Goal: Check status: Check status

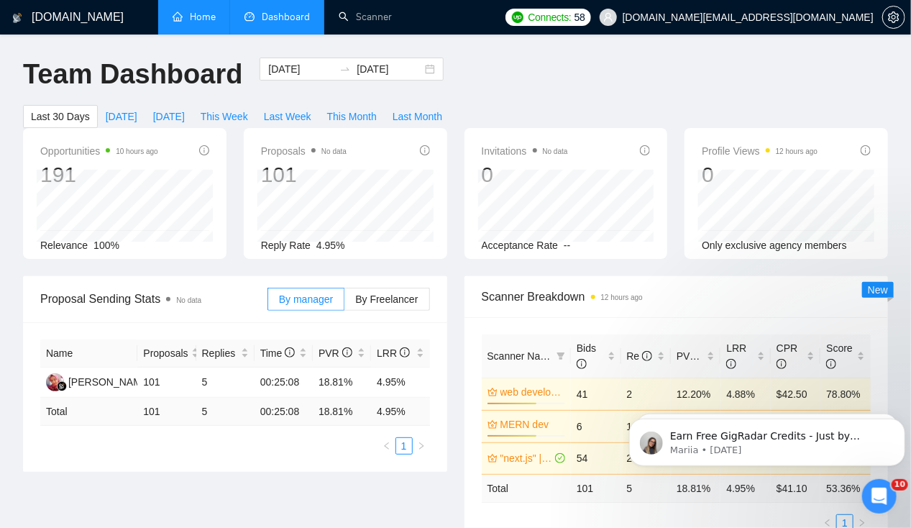
drag, startPoint x: 0, startPoint y: 0, endPoint x: 194, endPoint y: 22, distance: 195.4
click at [194, 22] on link "Home" at bounding box center [194, 17] width 43 height 12
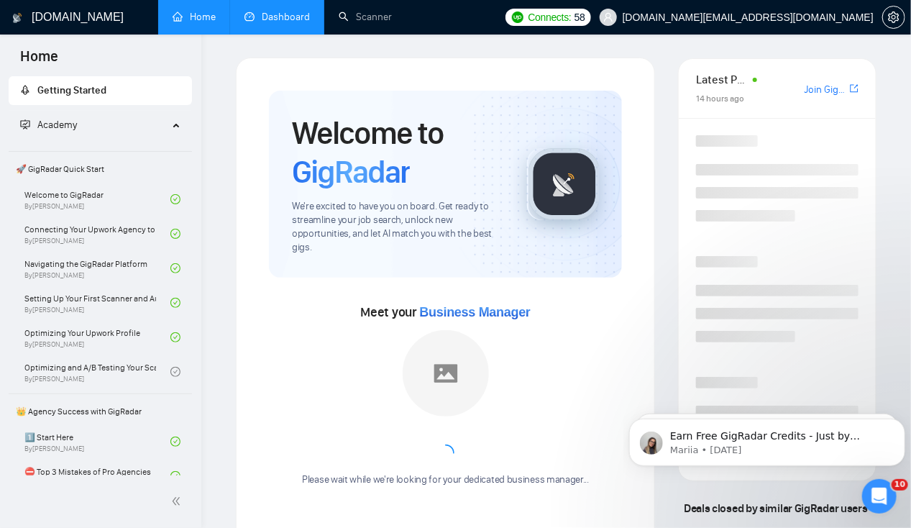
click at [267, 19] on link "Dashboard" at bounding box center [277, 17] width 65 height 12
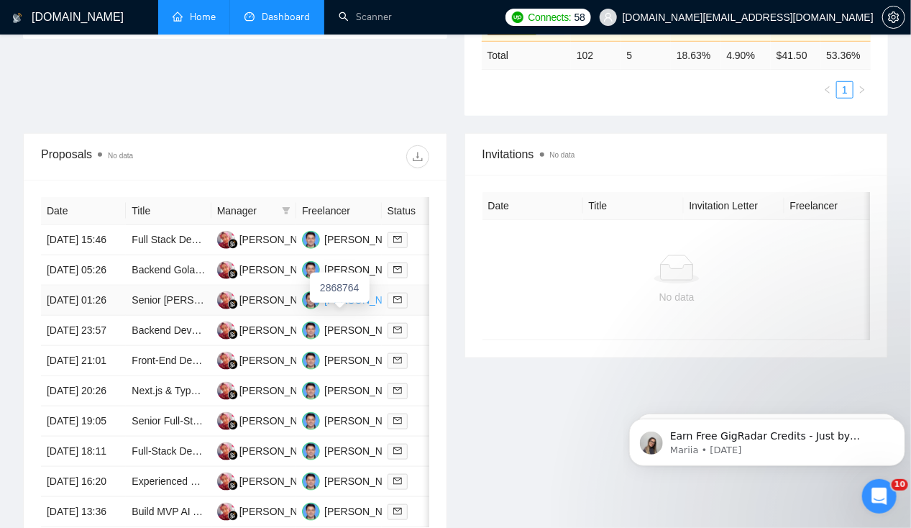
scroll to position [437, 0]
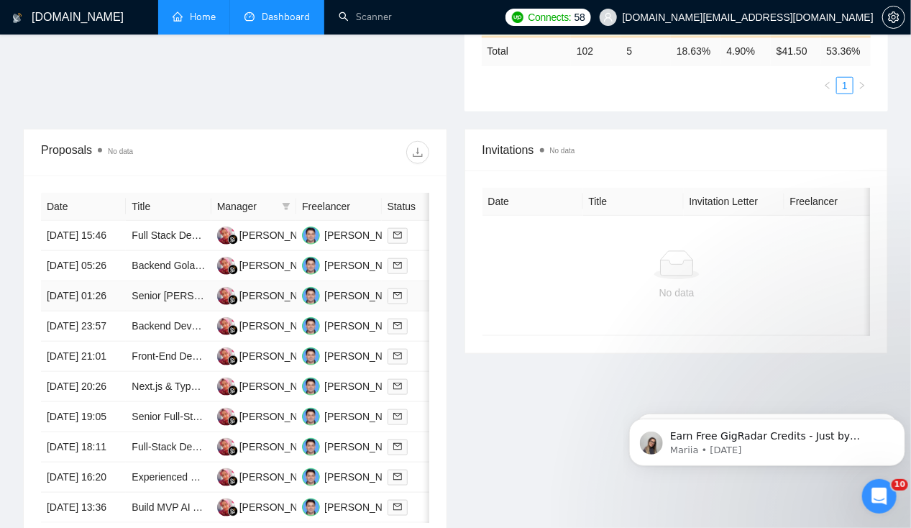
click at [87, 311] on td "[DATE] 01:26" at bounding box center [83, 296] width 85 height 30
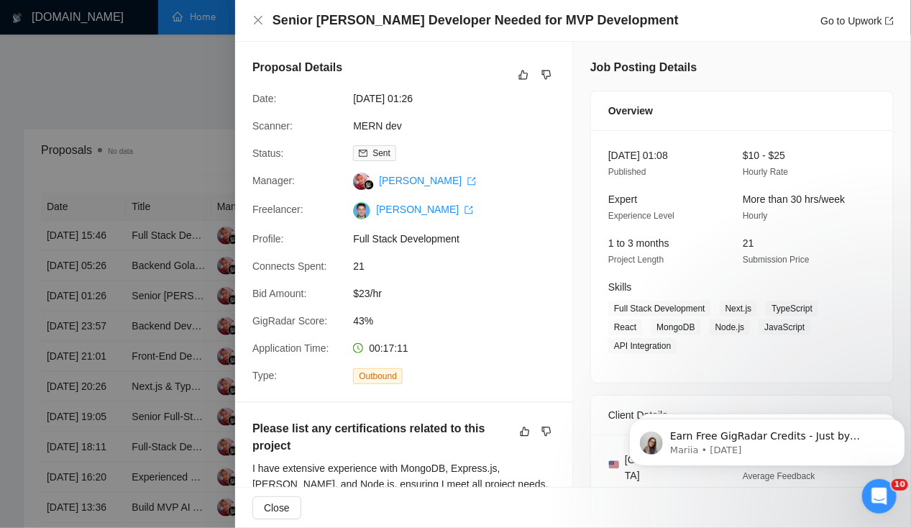
click at [82, 270] on div at bounding box center [455, 264] width 911 height 528
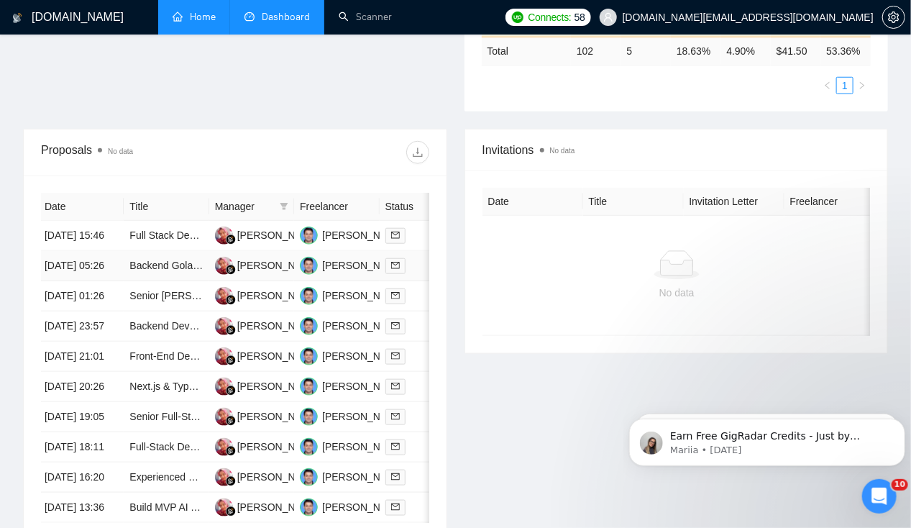
scroll to position [0, 0]
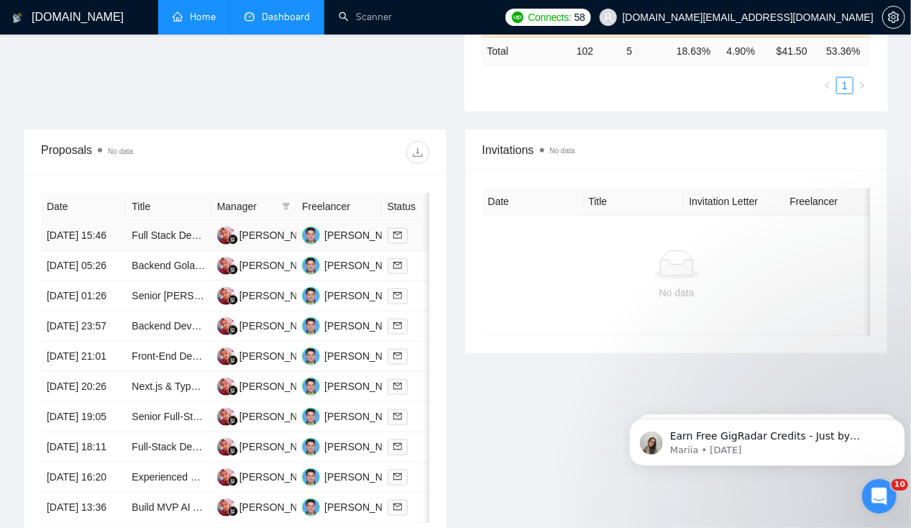
click at [76, 221] on td "[DATE] 15:46" at bounding box center [83, 236] width 85 height 30
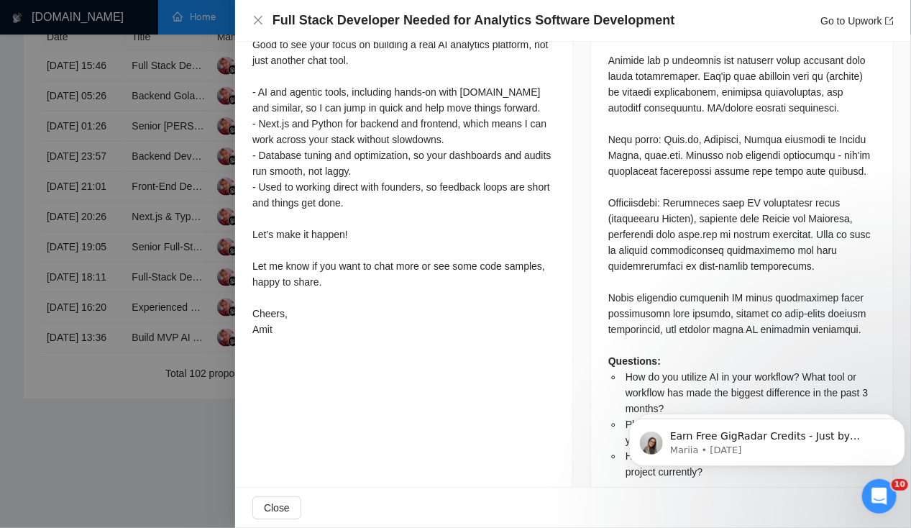
scroll to position [725, 0]
